Goal: Task Accomplishment & Management: Use online tool/utility

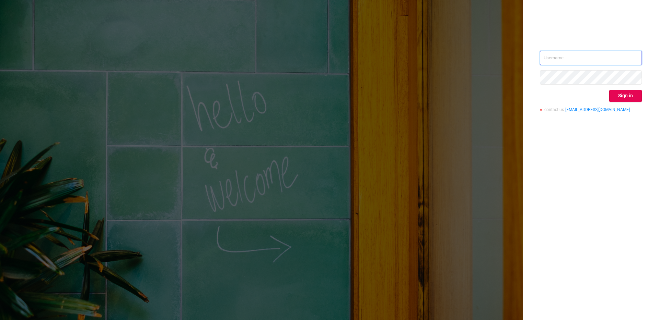
click at [564, 56] on input "text" at bounding box center [591, 58] width 102 height 14
type input "[PERSON_NAME][EMAIL_ADDRESS][DOMAIN_NAME]"
click at [620, 96] on button "Sign in" at bounding box center [625, 96] width 33 height 12
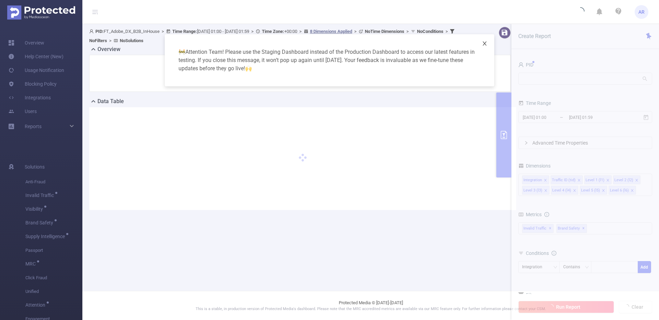
click at [486, 44] on icon "icon: close" at bounding box center [484, 43] width 5 height 5
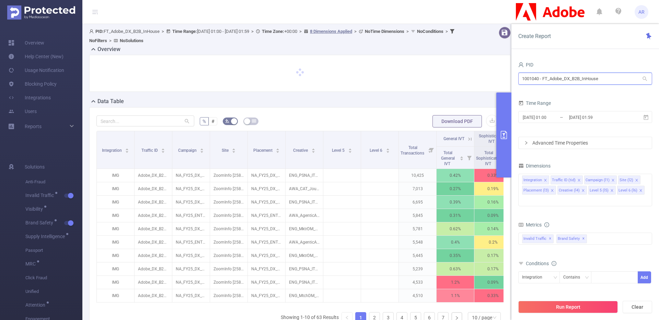
click at [556, 73] on input "1001040 - FT_Adobe_DX_B2B_InHouse" at bounding box center [585, 79] width 134 height 12
click at [588, 55] on div "PID 1001040 - FT_Adobe_DX_B2B_InHouse 1001040 - FT_Adobe_DX_B2B_InHouse Time Ra…" at bounding box center [584, 192] width 147 height 279
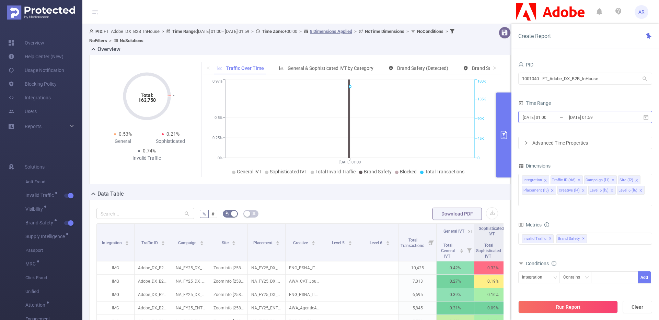
click at [538, 115] on input "2025-09-14 01:00" at bounding box center [550, 117] width 56 height 9
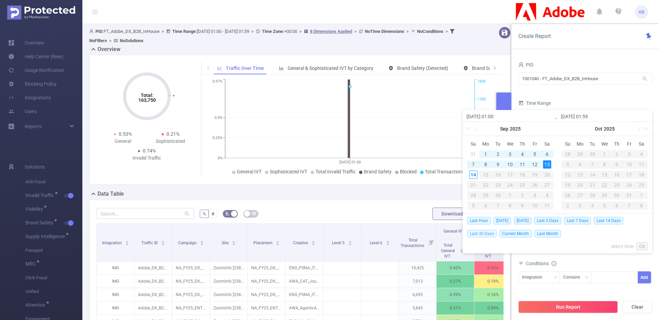
click at [488, 235] on span "Last 30 Days" at bounding box center [481, 234] width 29 height 8
type input "[DATE] 00:00"
type input "[DATE] 23:59"
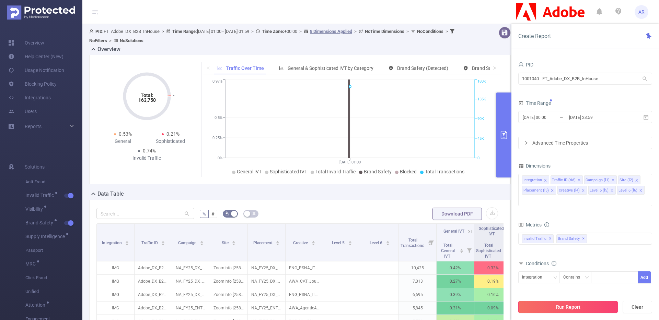
click at [572, 310] on button "Run Report" at bounding box center [567, 307] width 99 height 12
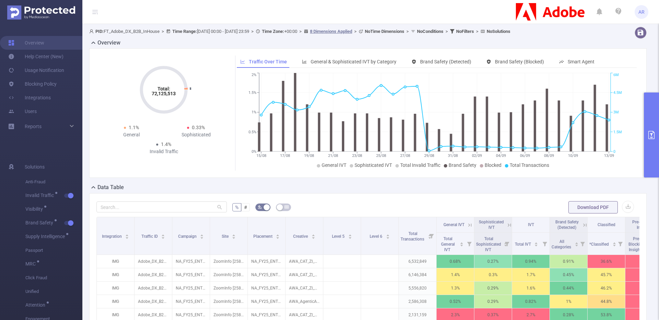
click at [656, 144] on button "primary" at bounding box center [651, 135] width 15 height 85
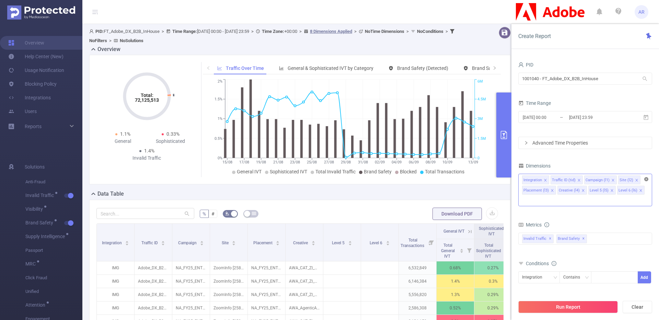
click at [646, 179] on icon "icon: close-circle" at bounding box center [646, 179] width 4 height 4
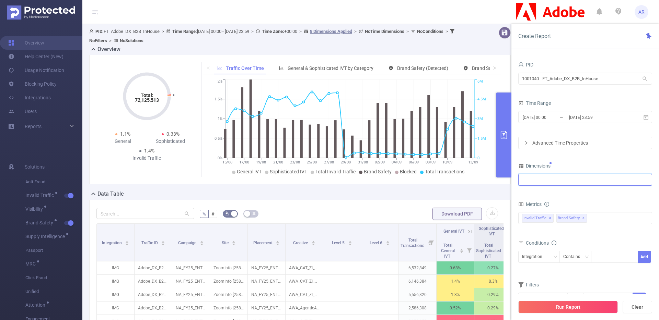
click at [615, 183] on div at bounding box center [585, 179] width 126 height 11
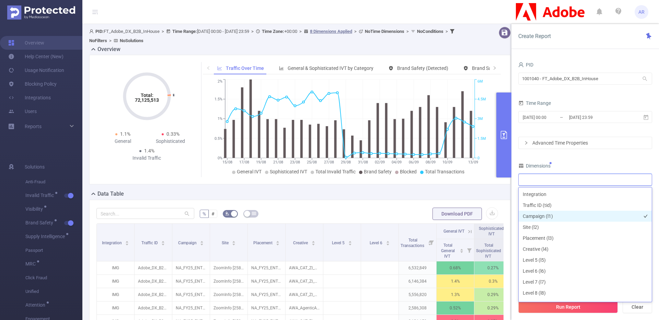
click at [544, 212] on li "Campaign (l1)" at bounding box center [584, 216] width 133 height 11
click at [592, 155] on div "PID 1001040 - FT_Adobe_DX_B2B_InHouse 1001040 - FT_Adobe_DX_B2B_InHouse Time Ra…" at bounding box center [585, 187] width 134 height 254
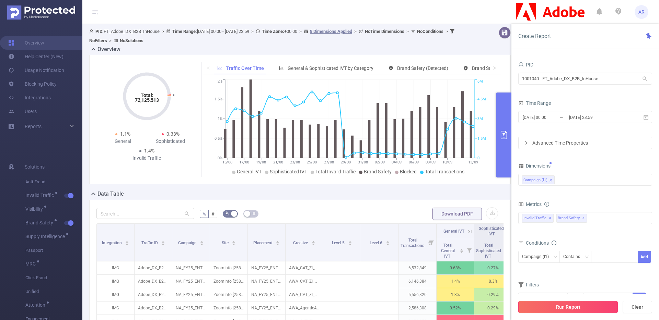
click at [565, 304] on button "Run Report" at bounding box center [567, 307] width 99 height 12
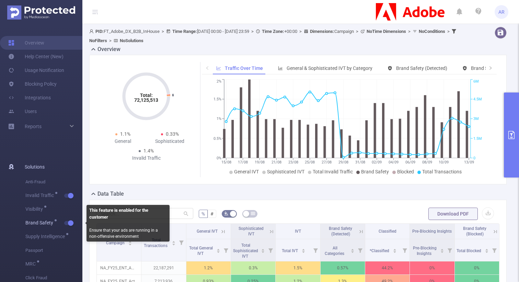
click at [72, 222] on button "button" at bounding box center [69, 223] width 10 height 4
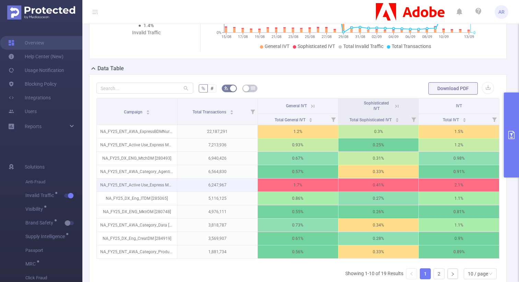
scroll to position [141, 0]
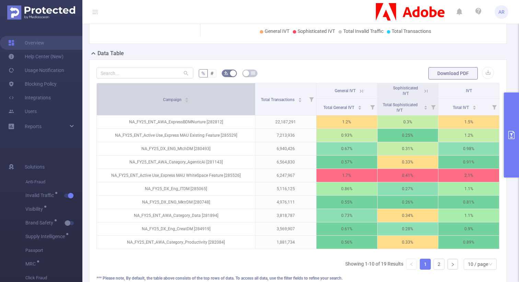
drag, startPoint x: 174, startPoint y: 99, endPoint x: 235, endPoint y: 99, distance: 60.4
click at [235, 99] on th "Campaign" at bounding box center [176, 99] width 158 height 32
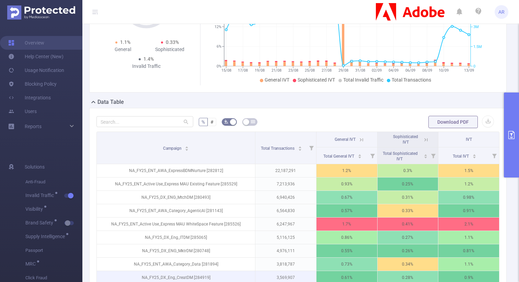
scroll to position [202, 0]
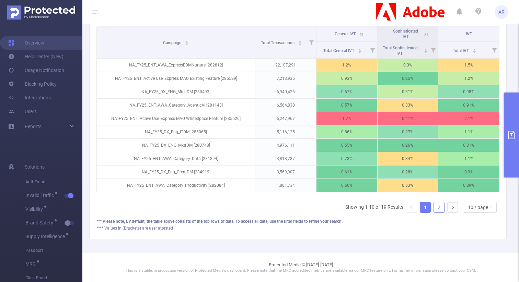
click at [434, 212] on link "2" at bounding box center [439, 207] width 10 height 10
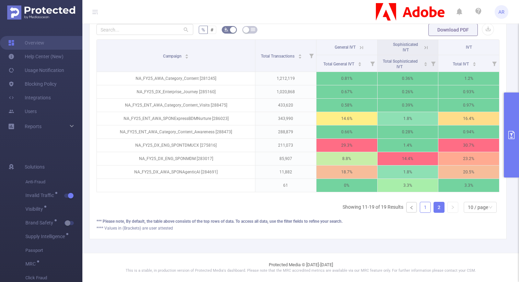
click at [420, 210] on li "1" at bounding box center [425, 207] width 11 height 11
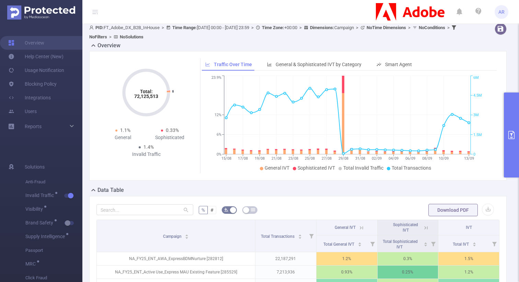
scroll to position [0, 0]
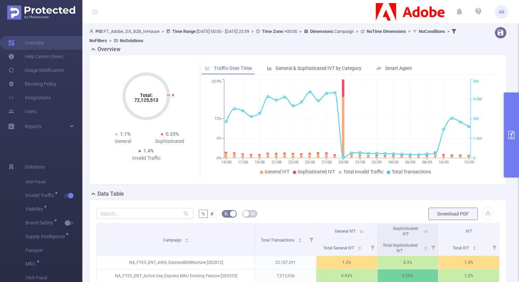
click at [507, 101] on button "primary" at bounding box center [511, 135] width 15 height 85
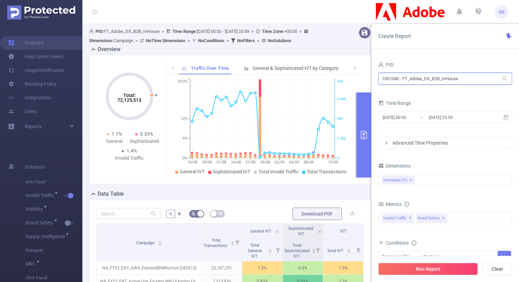
click at [440, 82] on input "1001040 - FT_Adobe_DX_B2B_InHouse" at bounding box center [445, 79] width 134 height 12
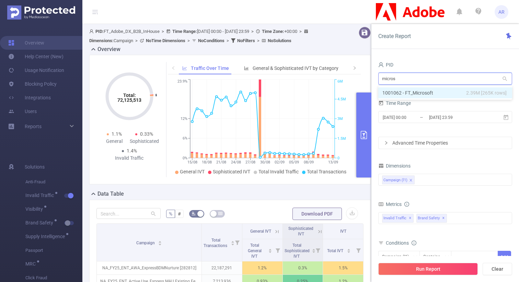
type input "microso"
click at [430, 87] on li "1001062 - FT_Microsoft 2.39M [265K rows]" at bounding box center [445, 92] width 134 height 11
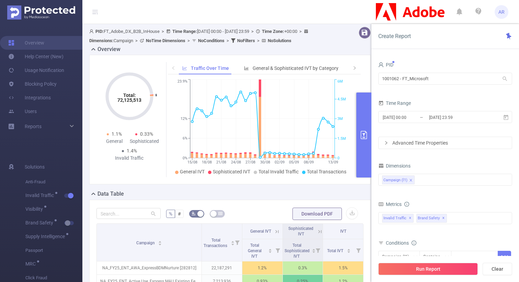
click at [422, 277] on div "Run Report Clear" at bounding box center [444, 269] width 147 height 26
click at [422, 270] on button "Run Report" at bounding box center [427, 269] width 99 height 12
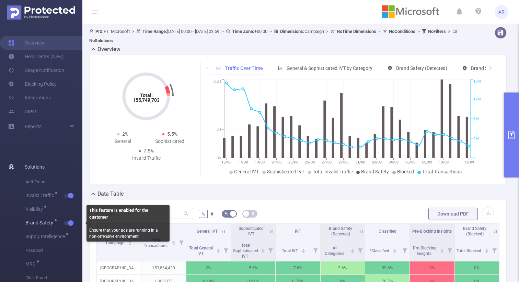
click at [69, 222] on button "button" at bounding box center [69, 223] width 10 height 4
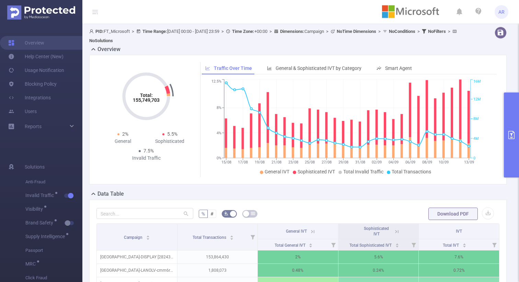
click at [513, 111] on button "primary" at bounding box center [511, 135] width 15 height 85
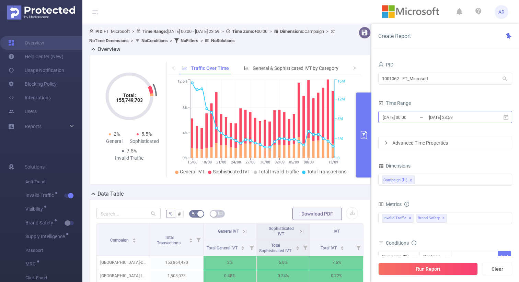
click at [440, 121] on input "[DATE] 23:59" at bounding box center [456, 117] width 56 height 9
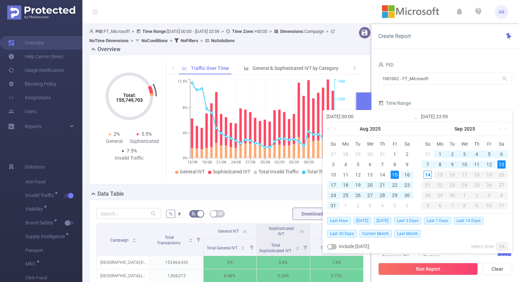
click at [373, 183] on div "20" at bounding box center [370, 185] width 8 height 8
click at [505, 163] on div "13" at bounding box center [501, 165] width 8 height 8
type input "2025-08-20 00:00"
click at [500, 246] on link "Ok" at bounding box center [501, 247] width 11 height 8
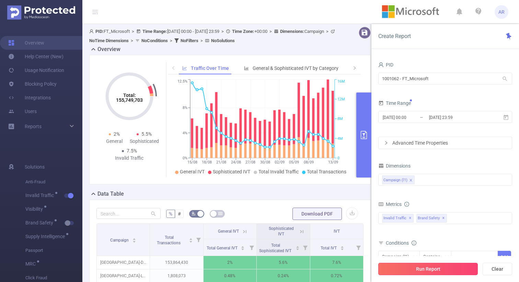
click at [436, 269] on button "Run Report" at bounding box center [427, 269] width 99 height 12
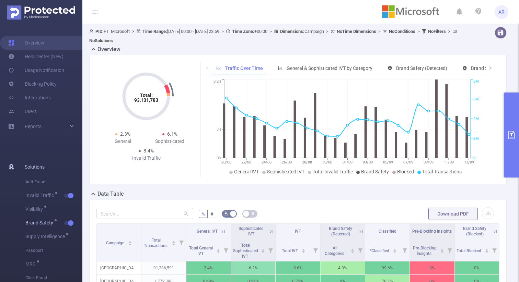
click at [68, 228] on span "Brand Safety" at bounding box center [53, 223] width 57 height 14
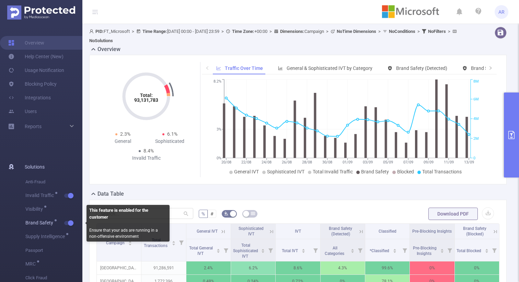
click at [68, 223] on button "button" at bounding box center [69, 223] width 10 height 4
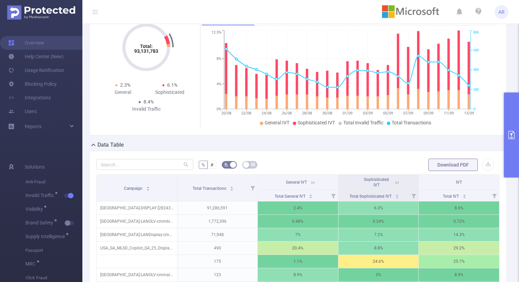
scroll to position [53, 0]
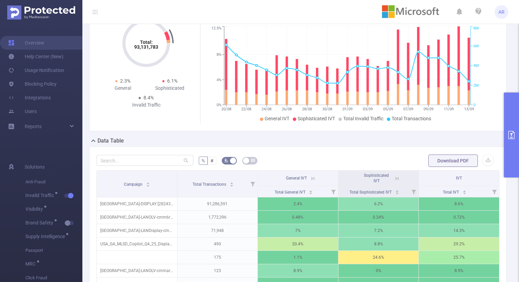
click at [507, 132] on button "primary" at bounding box center [511, 135] width 15 height 85
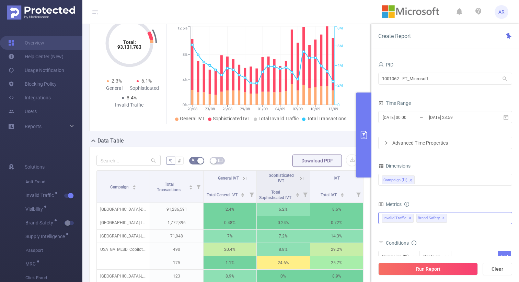
click at [442, 219] on span "✕" at bounding box center [443, 218] width 3 height 8
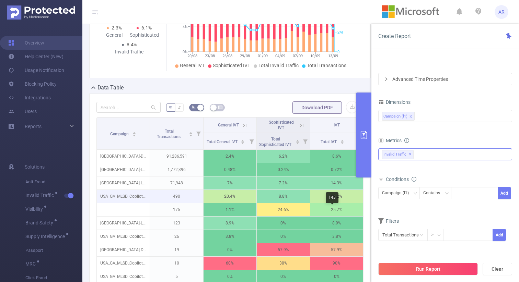
scroll to position [129, 0]
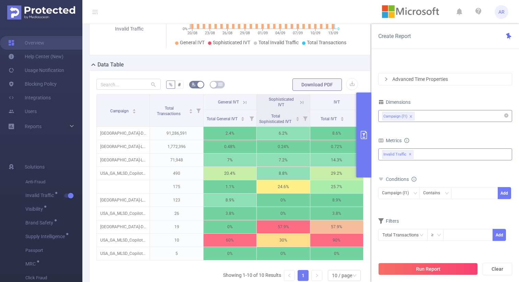
click at [436, 116] on div "Campaign (l1)" at bounding box center [445, 115] width 126 height 11
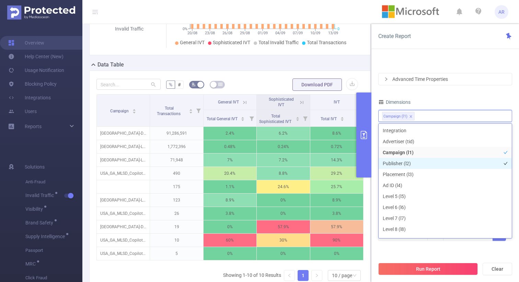
click at [401, 166] on li "Publisher (l2)" at bounding box center [444, 163] width 133 height 11
click at [412, 116] on icon "icon: close" at bounding box center [410, 116] width 3 height 3
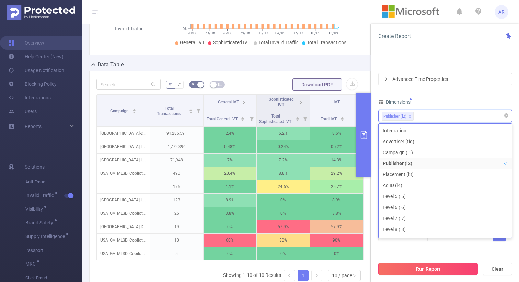
click at [423, 265] on button "Run Report" at bounding box center [427, 269] width 99 height 12
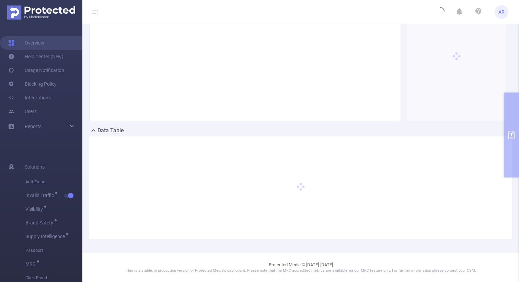
scroll to position [63, 0]
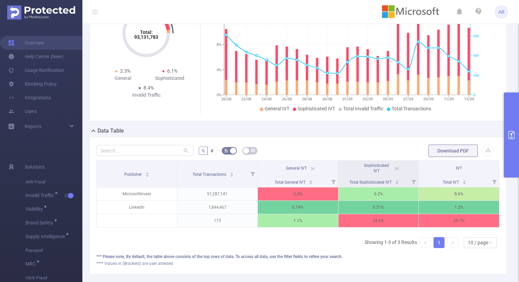
click at [395, 170] on icon at bounding box center [396, 168] width 3 height 3
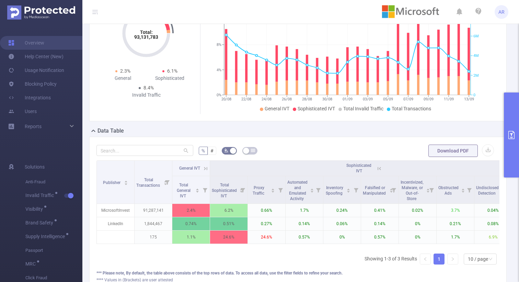
click at [508, 156] on button "primary" at bounding box center [511, 135] width 15 height 85
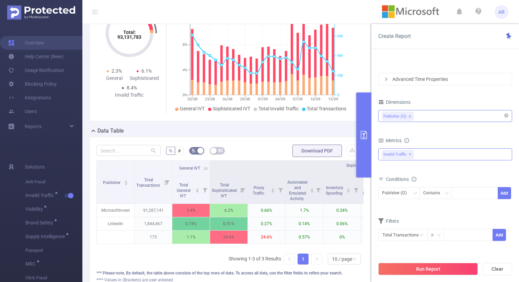
click at [441, 156] on div "Invalid Traffic ✕" at bounding box center [445, 155] width 134 height 12
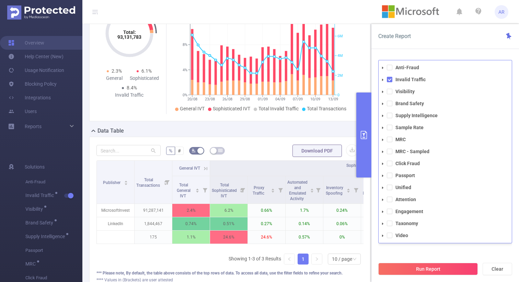
click at [470, 44] on div "Create Report" at bounding box center [444, 36] width 147 height 25
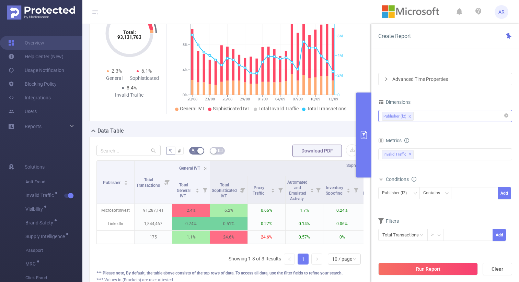
click at [427, 117] on div "Publisher (l2)" at bounding box center [445, 115] width 126 height 11
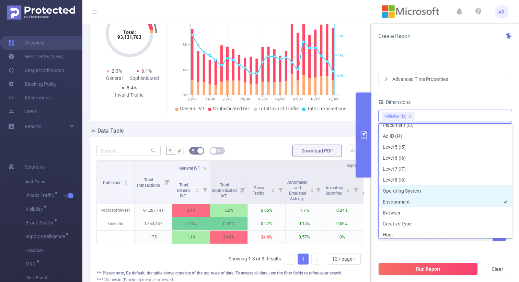
scroll to position [55, 0]
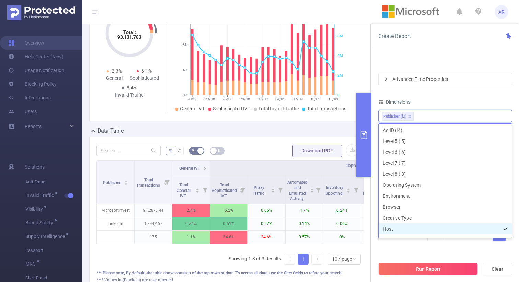
click at [393, 227] on li "Host" at bounding box center [444, 229] width 133 height 11
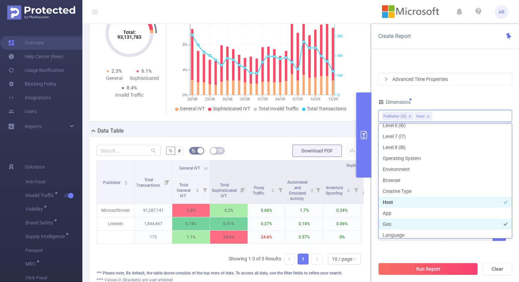
scroll to position [82, 0]
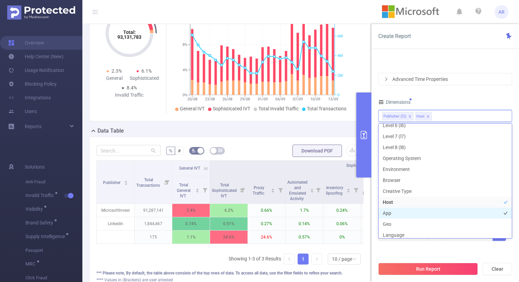
click at [395, 214] on li "App" at bounding box center [444, 213] width 133 height 11
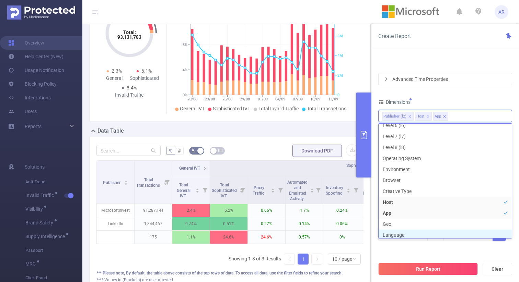
scroll to position [84, 0]
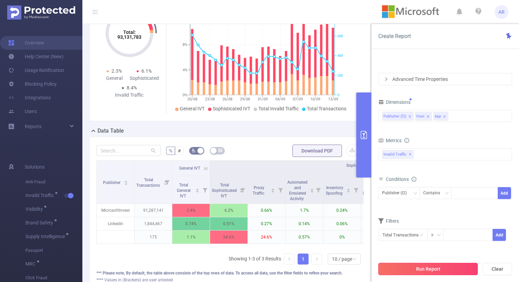
click at [389, 267] on button "Run Report" at bounding box center [427, 269] width 99 height 12
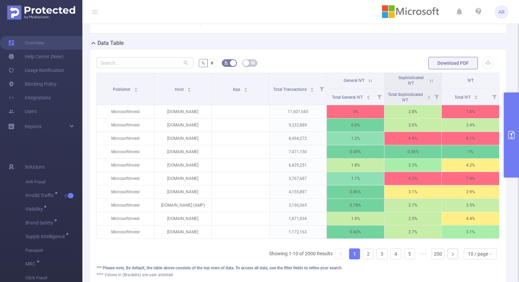
scroll to position [152, 0]
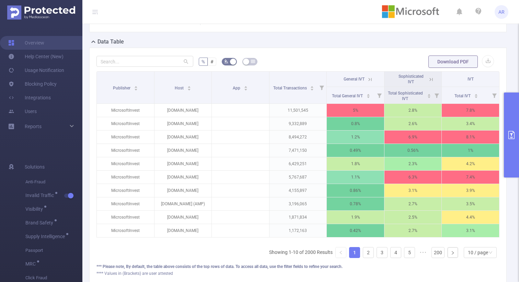
click at [428, 79] on icon at bounding box center [431, 79] width 6 height 6
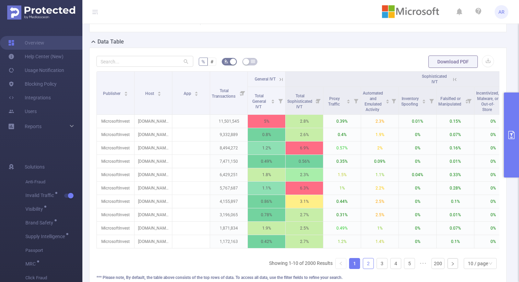
click at [364, 269] on link "2" at bounding box center [368, 264] width 10 height 10
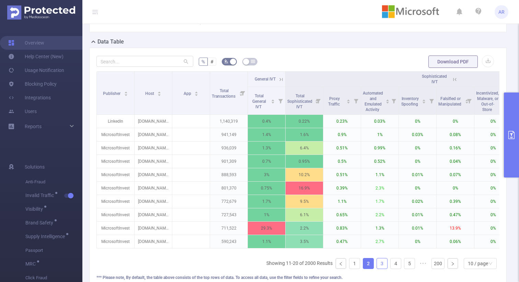
click at [377, 268] on link "3" at bounding box center [382, 264] width 10 height 10
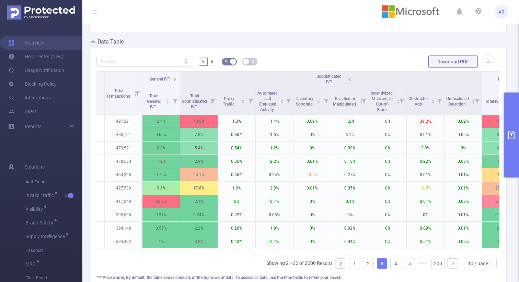
scroll to position [0, 116]
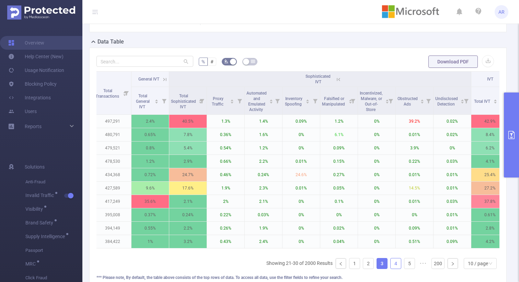
click at [390, 269] on link "4" at bounding box center [395, 264] width 10 height 10
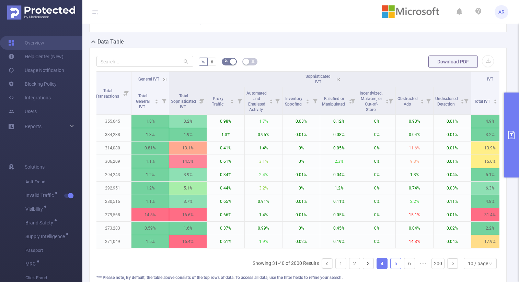
click at [395, 267] on link "5" at bounding box center [395, 264] width 10 height 10
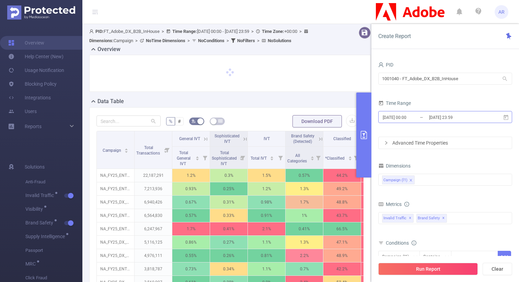
click at [394, 117] on input "[DATE] 00:00" at bounding box center [410, 117] width 56 height 9
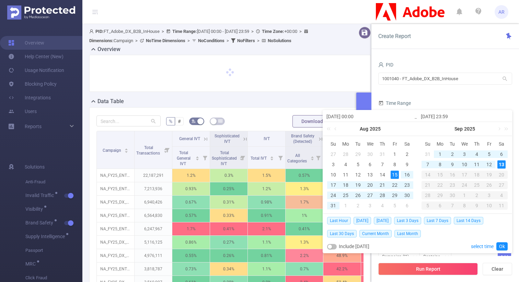
click at [394, 197] on div "29" at bounding box center [394, 195] width 8 height 8
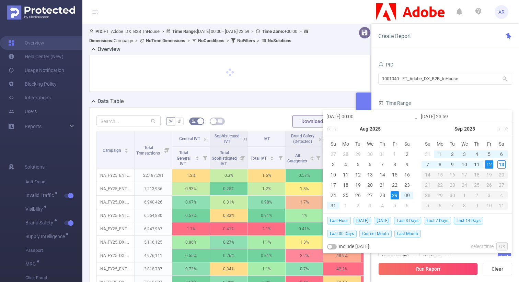
click at [491, 164] on div "12" at bounding box center [489, 165] width 8 height 8
type input "[DATE] 00:00"
type input "[DATE] 23:59"
type input "[DATE] 00:00"
type input "[DATE] 23:59"
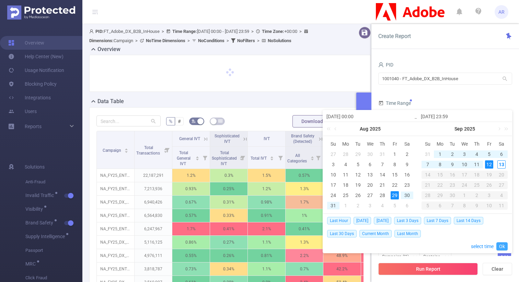
click at [503, 246] on link "Ok" at bounding box center [501, 247] width 11 height 8
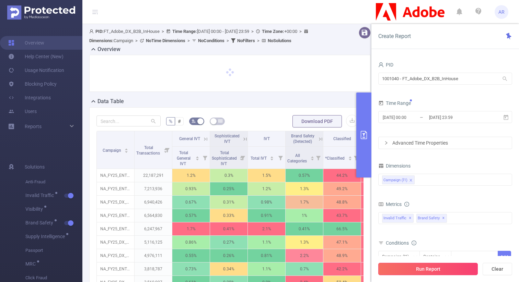
click at [441, 272] on button "Run Report" at bounding box center [427, 269] width 99 height 12
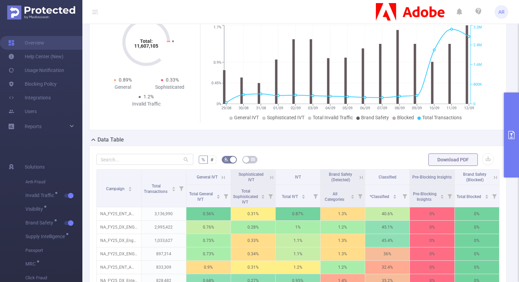
scroll to position [58, 0]
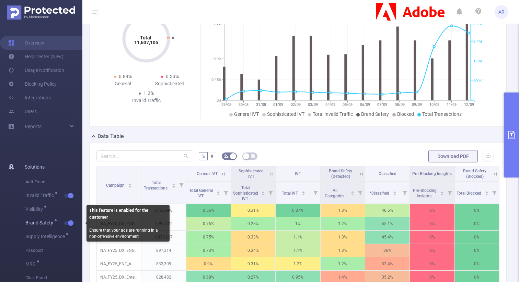
click at [71, 224] on button "button" at bounding box center [69, 223] width 10 height 4
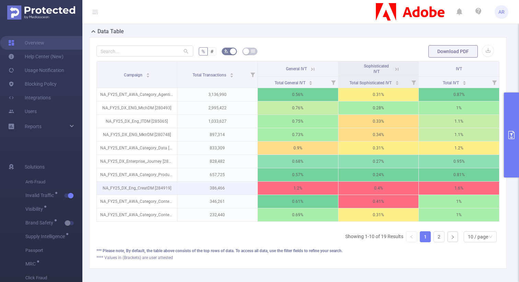
scroll to position [166, 0]
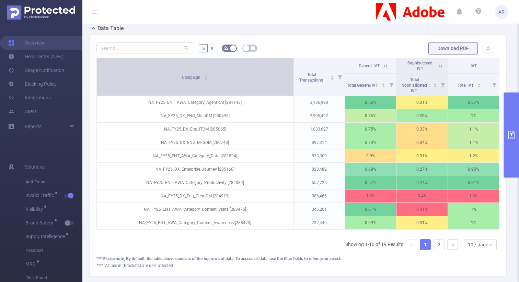
drag, startPoint x: 175, startPoint y: 68, endPoint x: 282, endPoint y: 68, distance: 106.7
click at [282, 68] on th "Campaign" at bounding box center [195, 77] width 197 height 38
